Goal: Navigation & Orientation: Find specific page/section

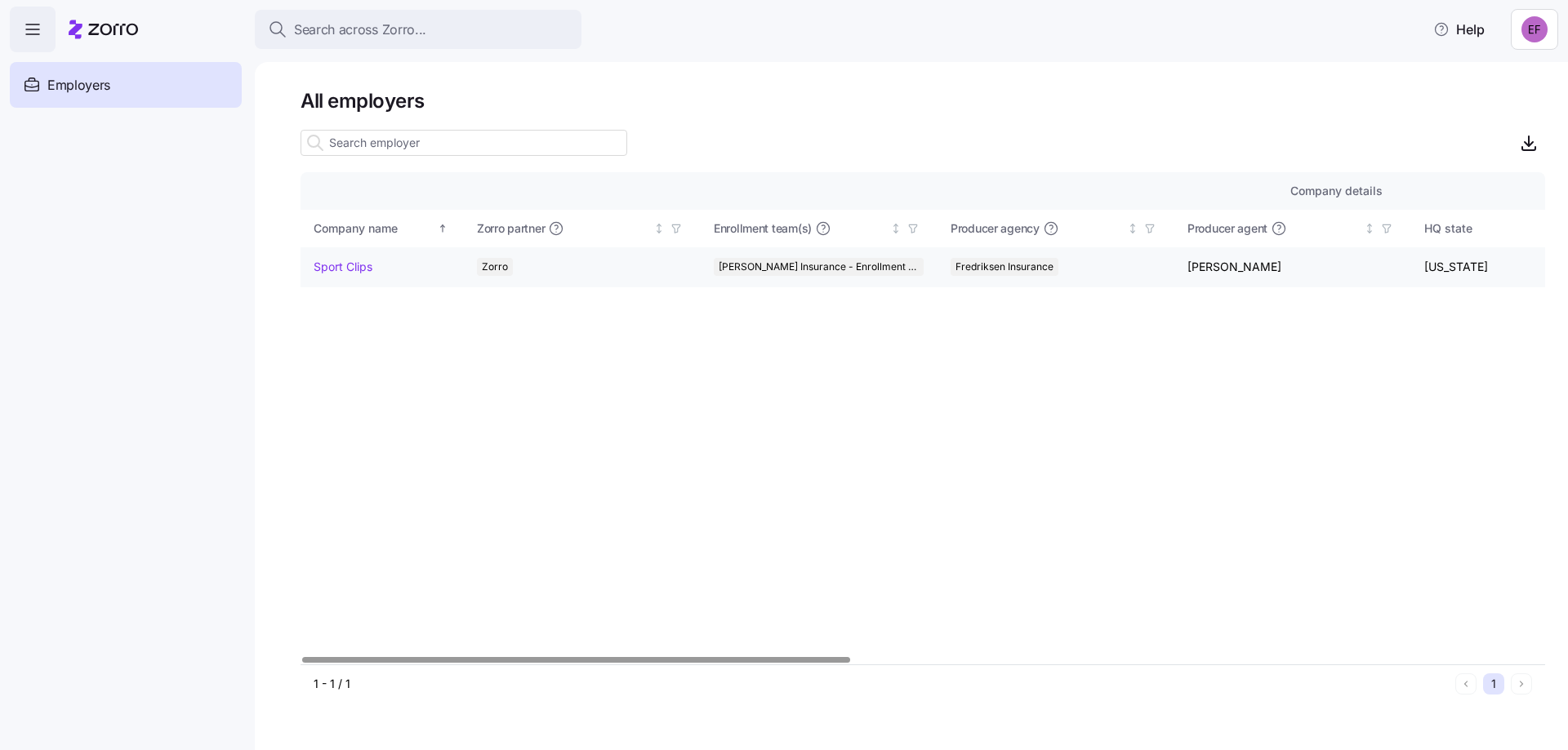
click at [351, 265] on link "Sport Clips" at bounding box center [343, 267] width 59 height 17
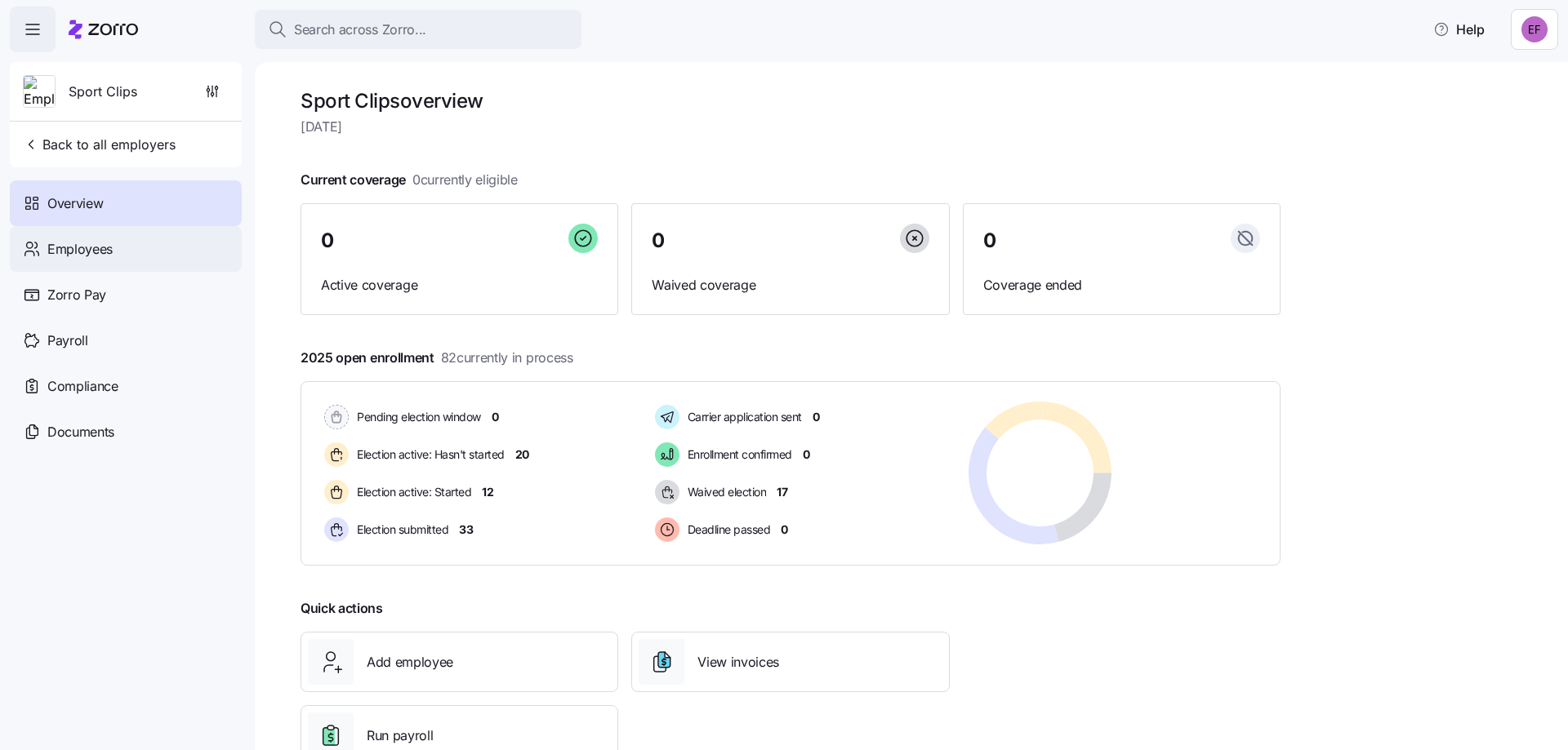
click at [118, 255] on div "Employees" at bounding box center [125, 249] width 232 height 46
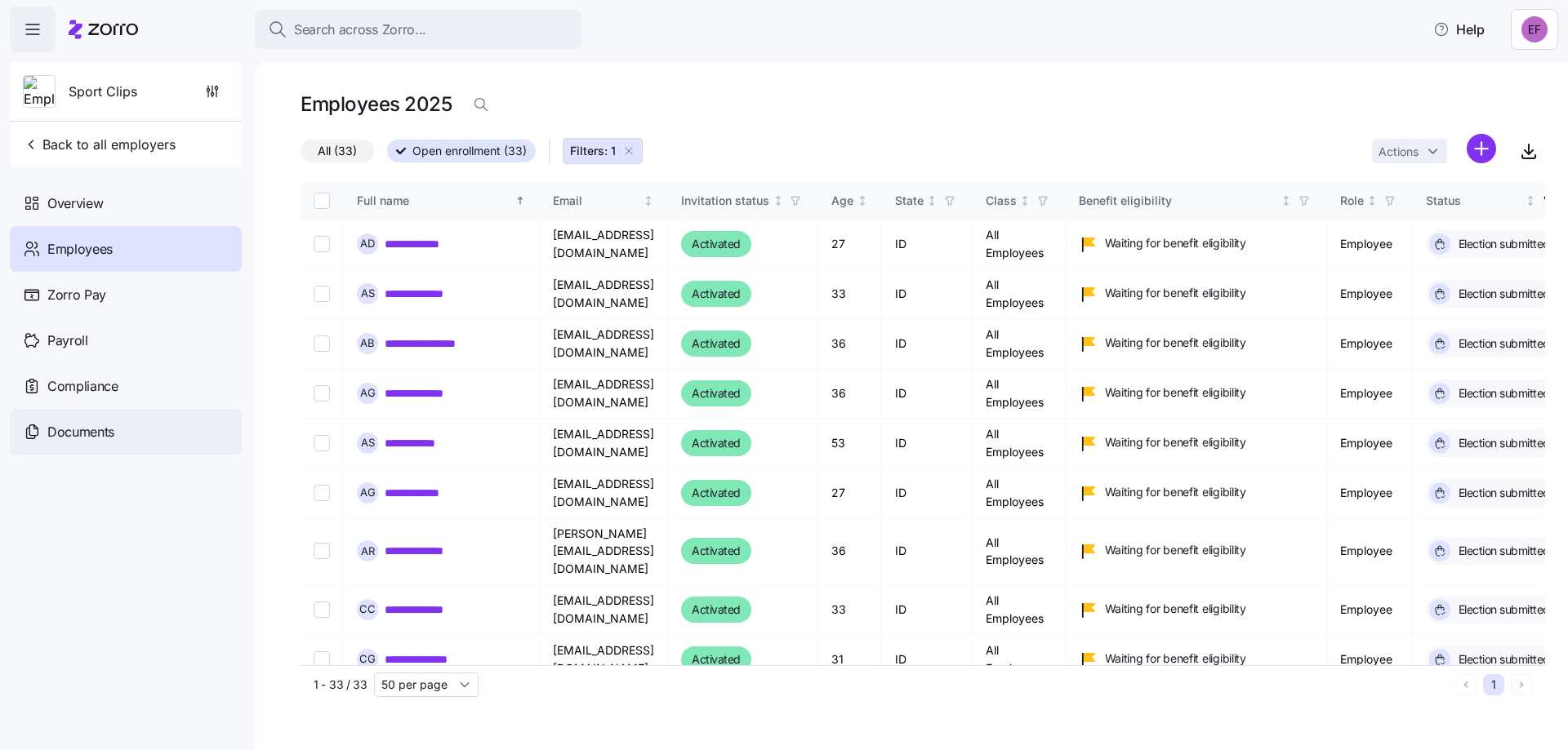
click at [87, 442] on div "Documents" at bounding box center [125, 432] width 232 height 46
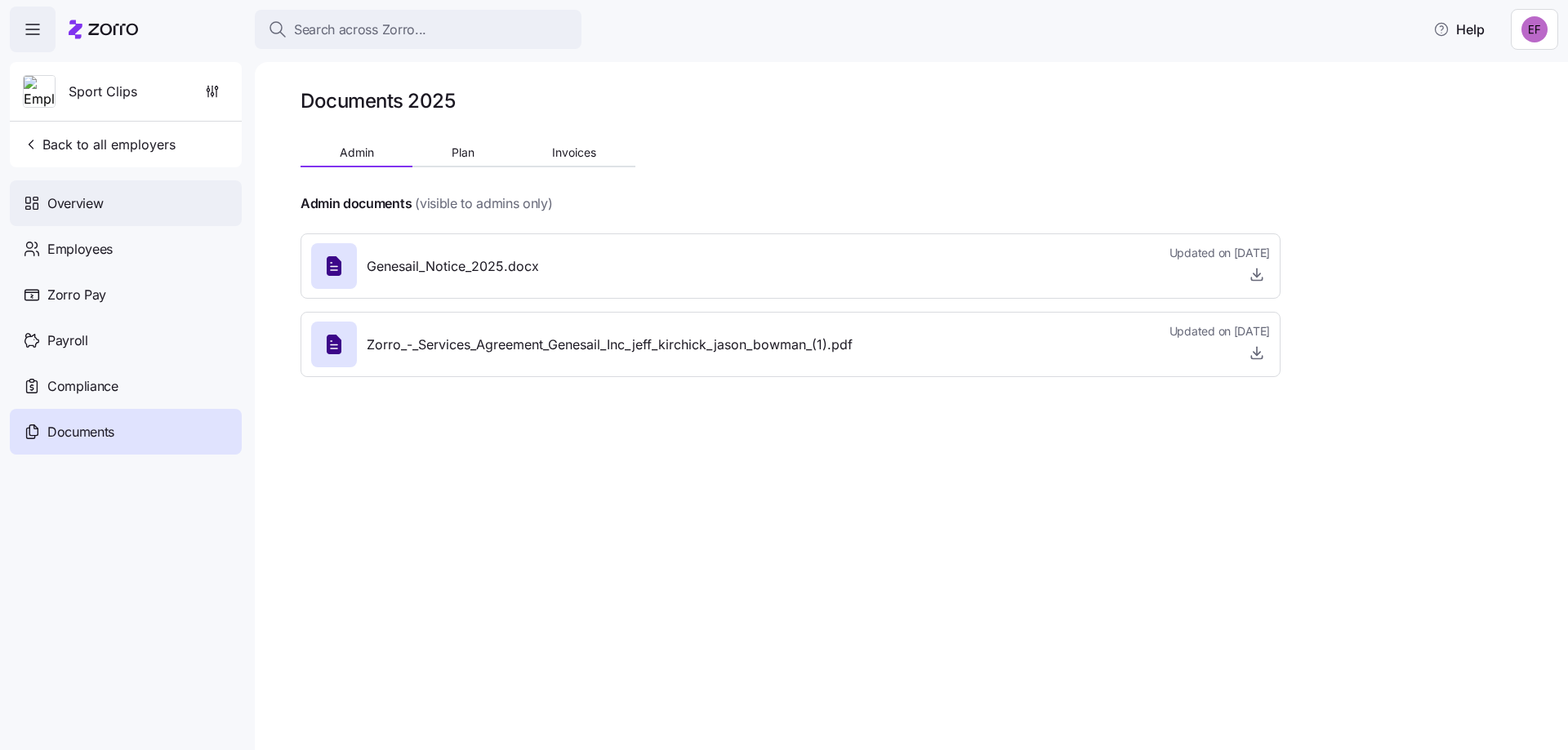
click at [67, 204] on span "Overview" at bounding box center [74, 203] width 56 height 21
